Goal: Complete application form

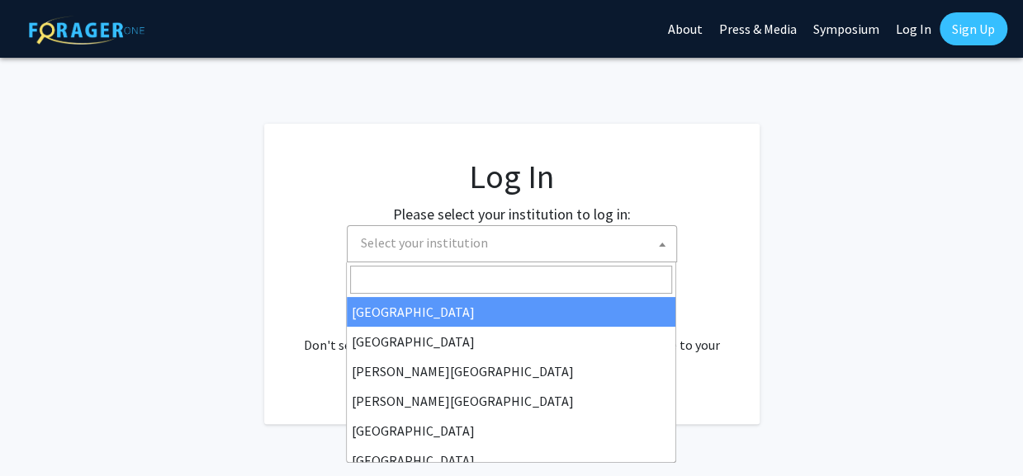
click at [565, 250] on span "Select your institution" at bounding box center [515, 243] width 322 height 34
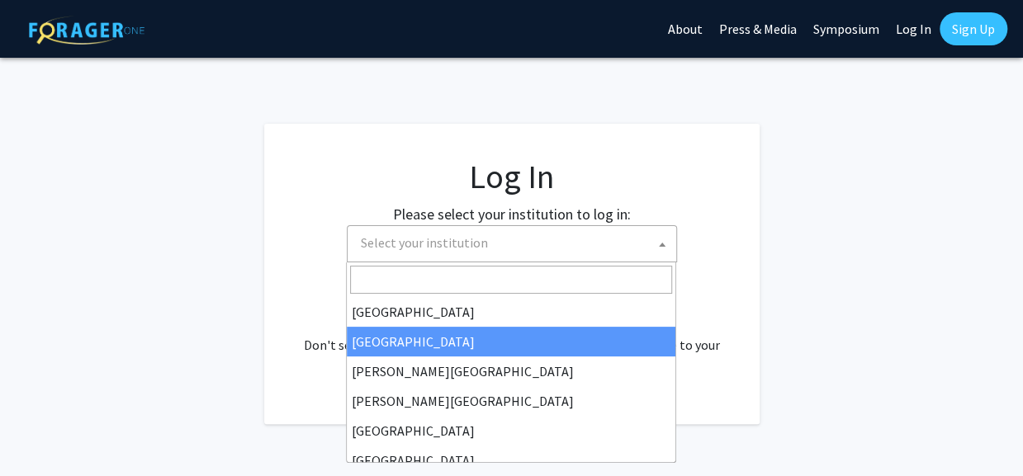
select select "10"
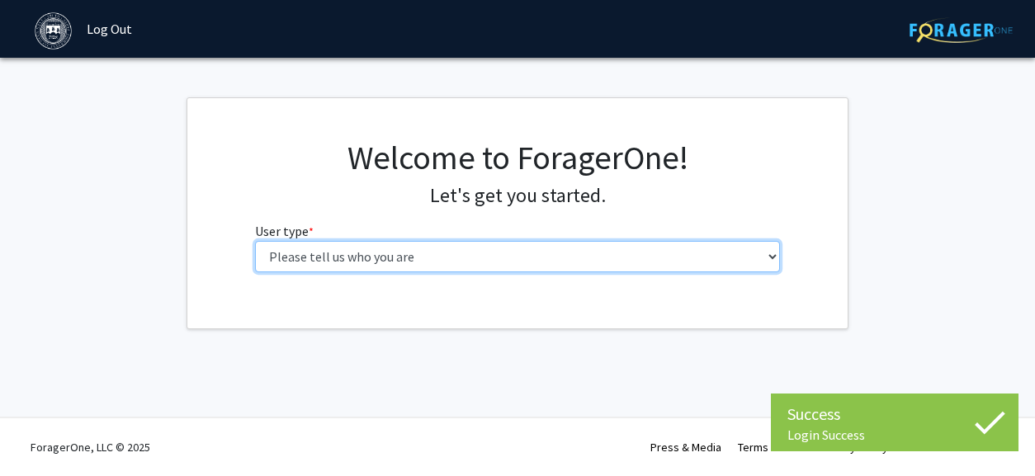
click at [637, 257] on select "Please tell us who you are Undergraduate Student Master's Student Doctoral Cand…" at bounding box center [518, 256] width 526 height 31
click at [499, 262] on select "Please tell us who you are Undergraduate Student Master's Student Doctoral Cand…" at bounding box center [518, 256] width 526 height 31
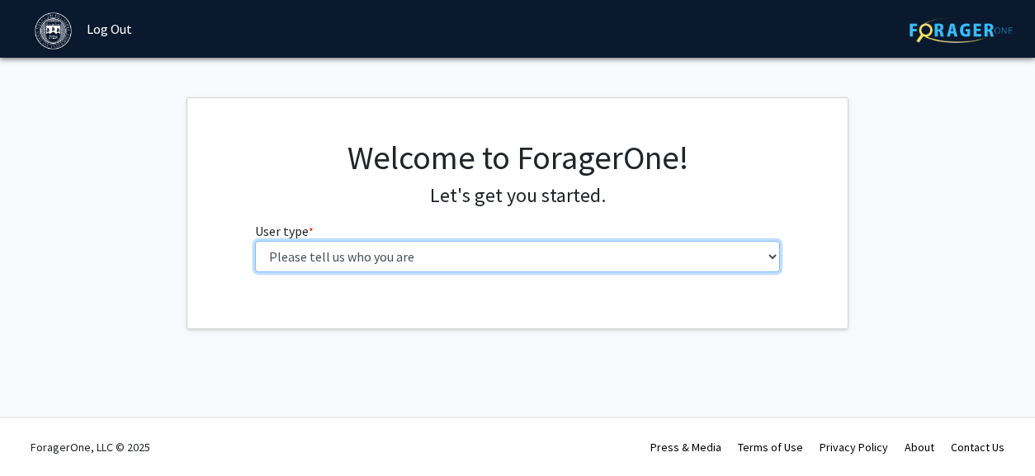
select select "6: adminAssistant"
click at [255, 241] on select "Please tell us who you are Undergraduate Student Master's Student Doctoral Cand…" at bounding box center [518, 256] width 526 height 31
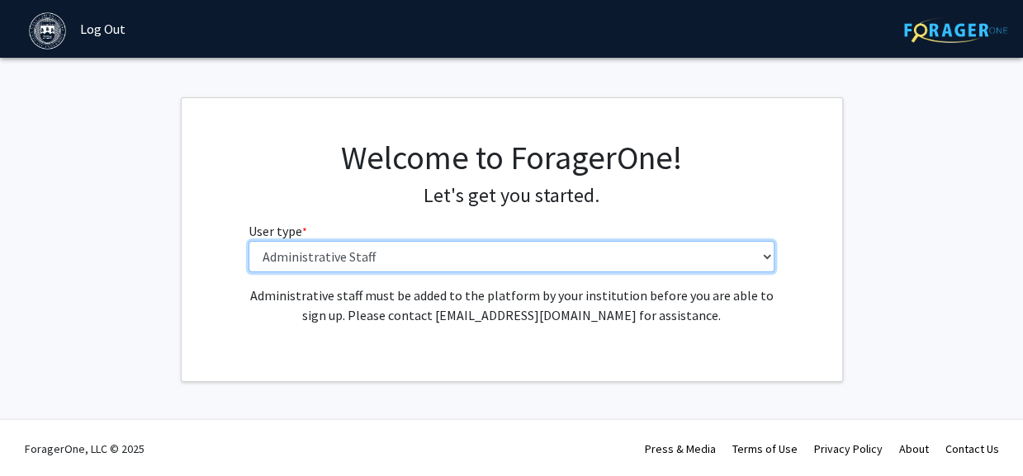
click at [704, 262] on select "Please tell us who you are Undergraduate Student Master's Student Doctoral Cand…" at bounding box center [512, 256] width 526 height 31
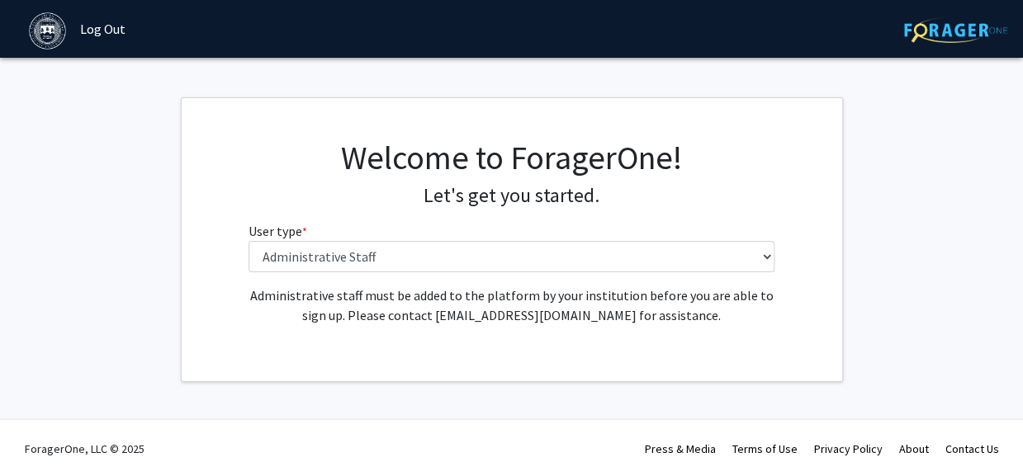
click at [826, 209] on div "Welcome to ForagerOne! Let's get you started. User type * required Please tell …" at bounding box center [512, 212] width 661 height 148
